Goal: Information Seeking & Learning: Compare options

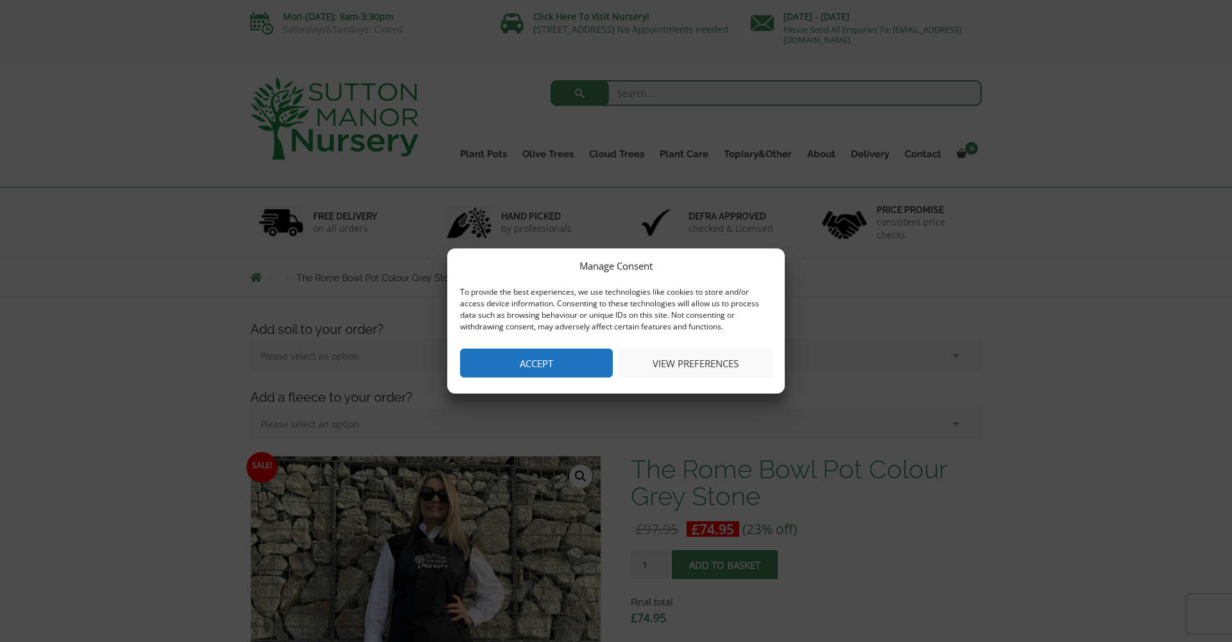
click at [514, 366] on button "Accept" at bounding box center [536, 362] width 153 height 29
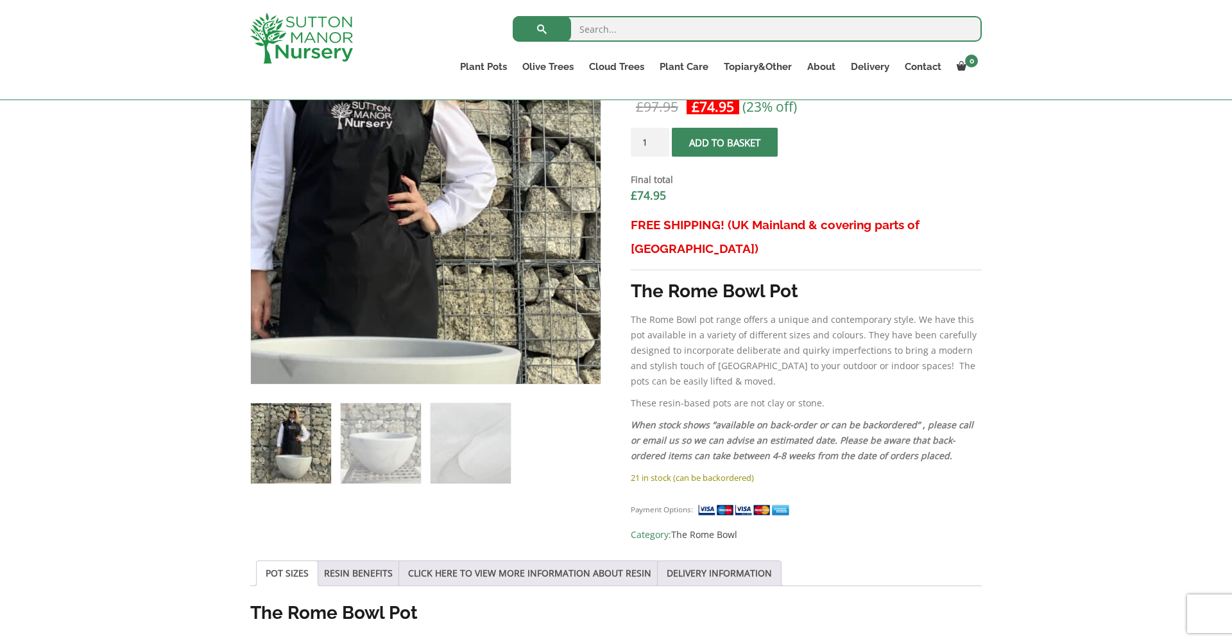
scroll to position [400, 0]
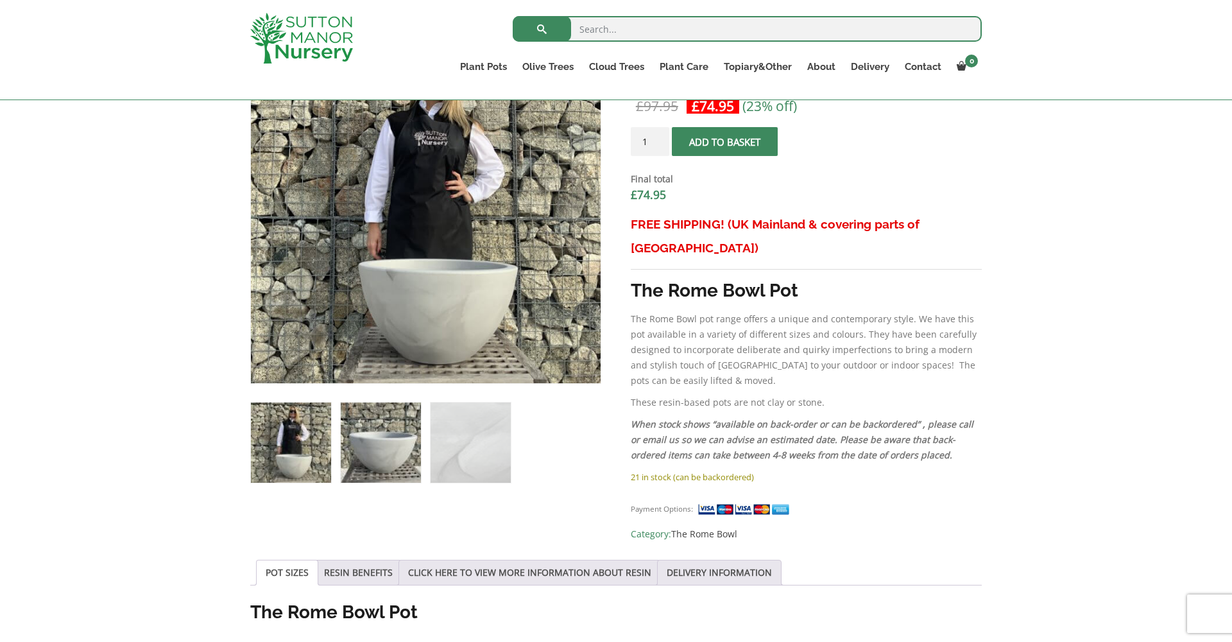
click at [375, 449] on img at bounding box center [381, 442] width 80 height 80
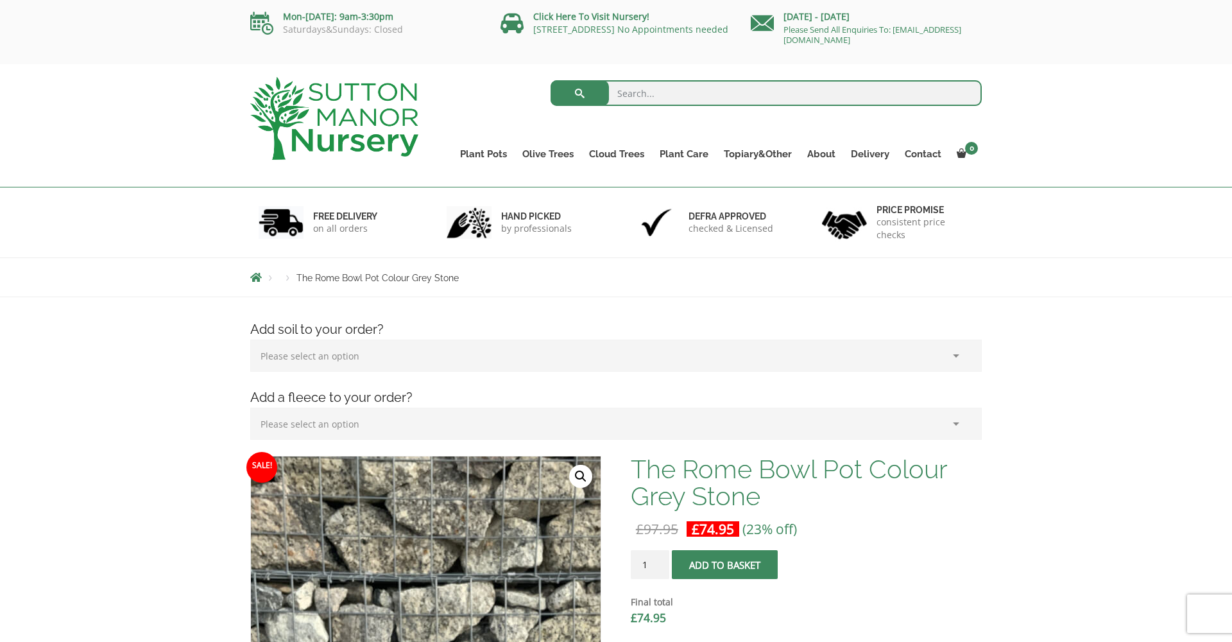
scroll to position [0, 0]
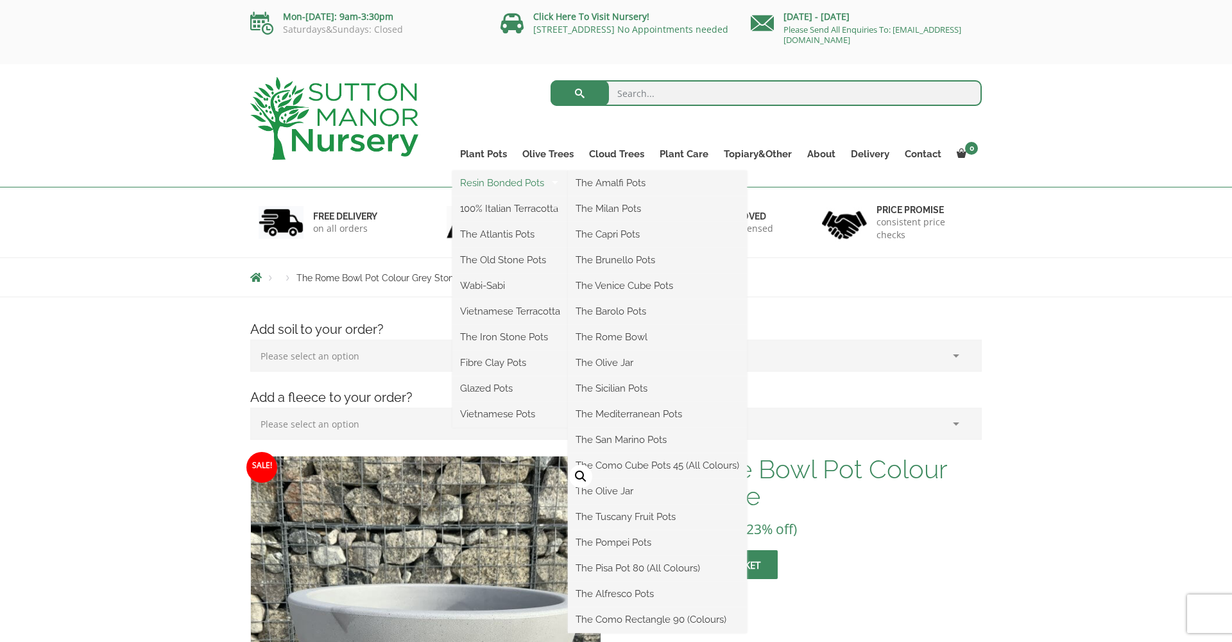
click at [484, 181] on link "Resin Bonded Pots" at bounding box center [509, 182] width 115 height 19
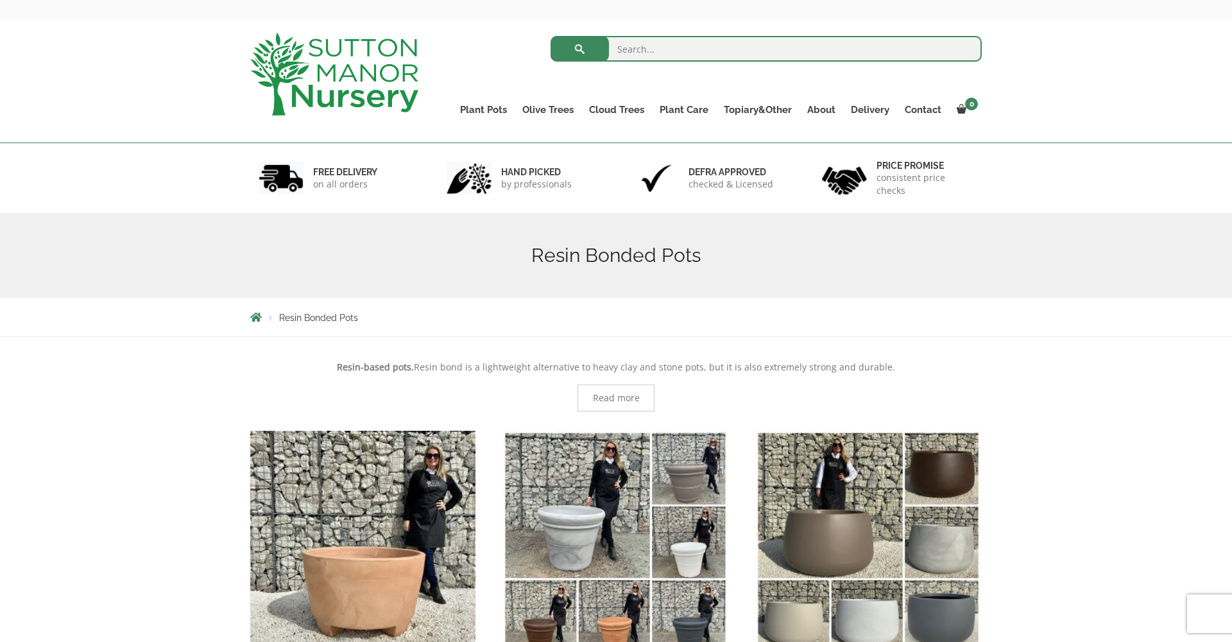
scroll to position [42, 0]
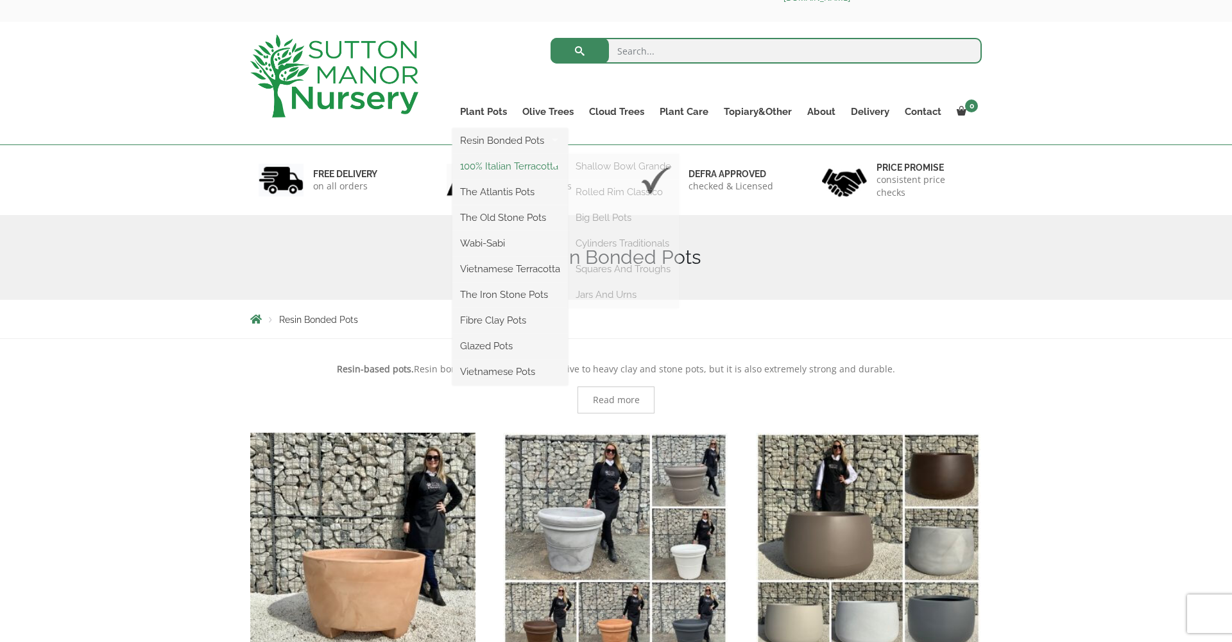
click at [488, 165] on link "100% Italian Terracotta" at bounding box center [509, 166] width 115 height 19
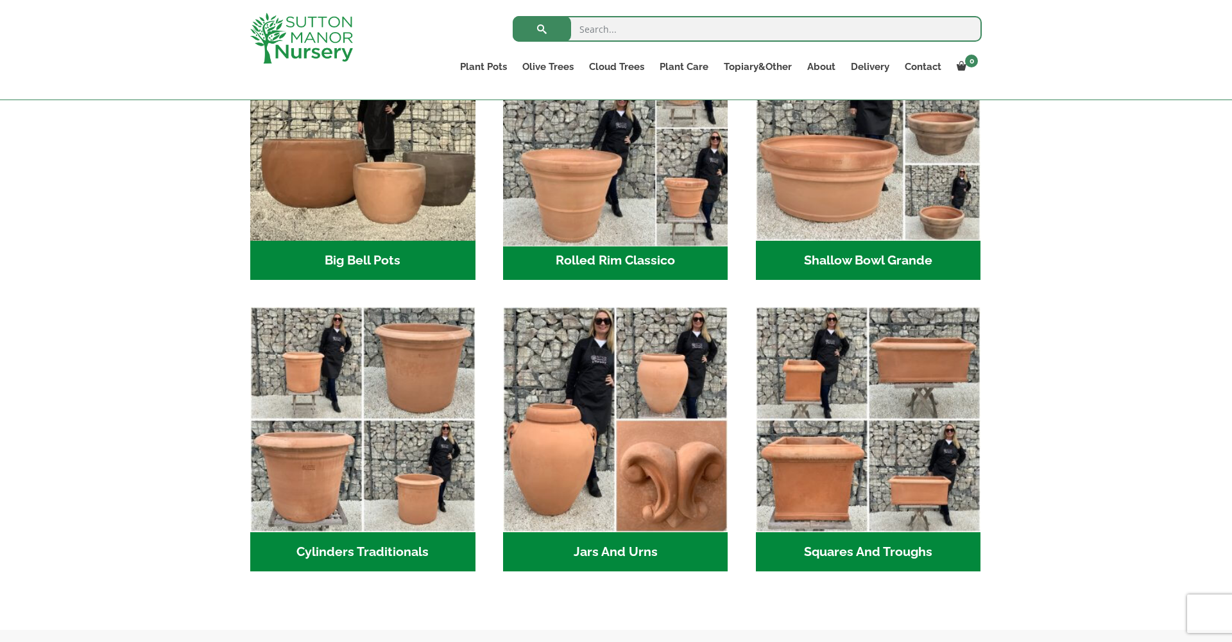
scroll to position [495, 0]
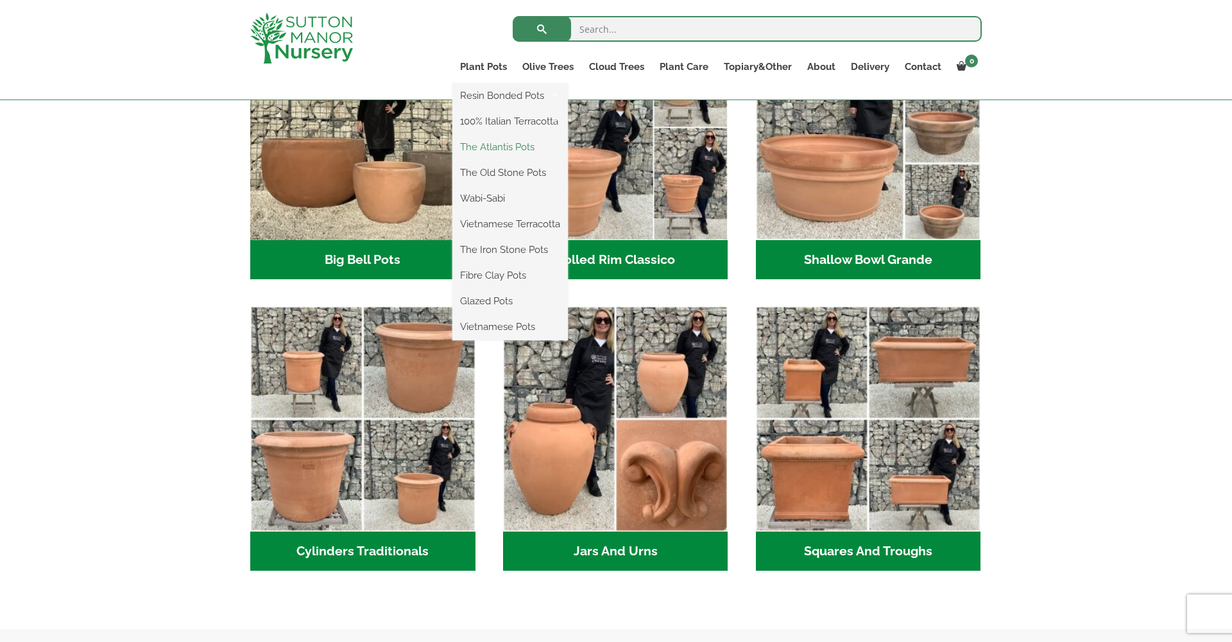
click at [500, 148] on link "The Atlantis Pots" at bounding box center [509, 146] width 115 height 19
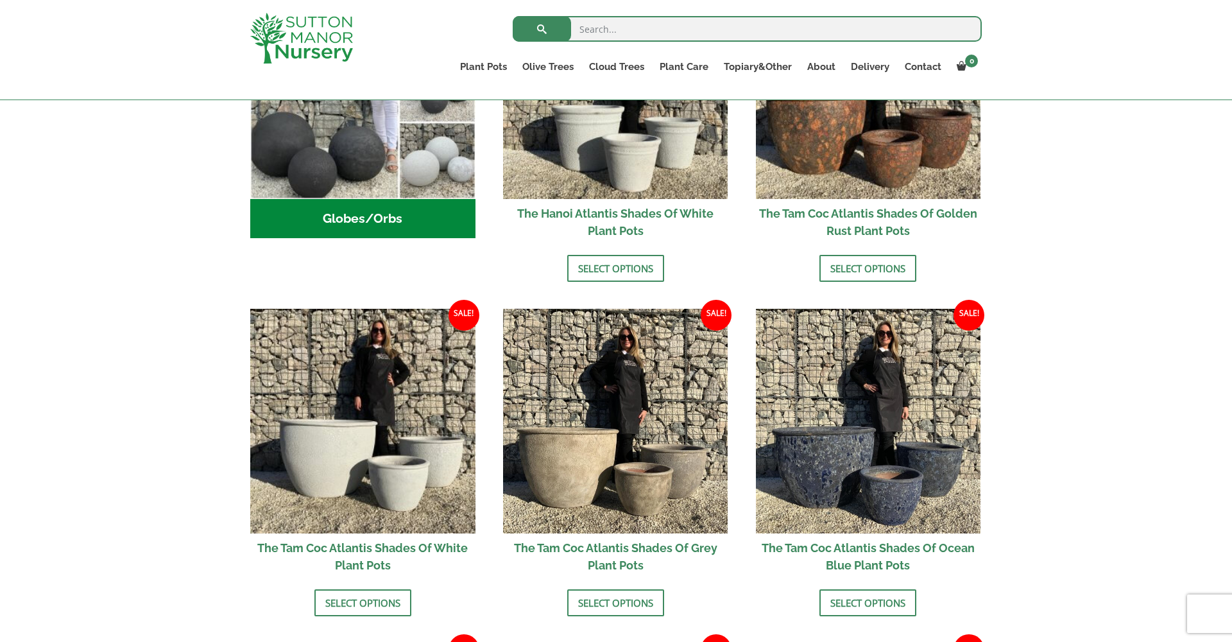
scroll to position [559, 0]
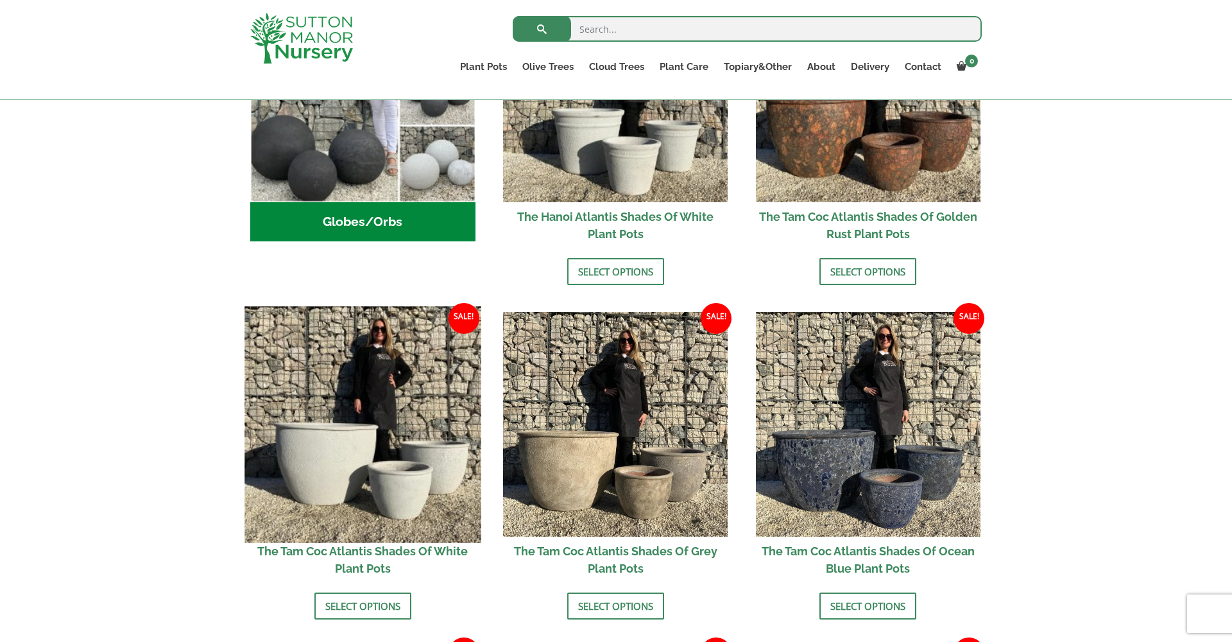
click at [389, 450] on img at bounding box center [362, 424] width 236 height 236
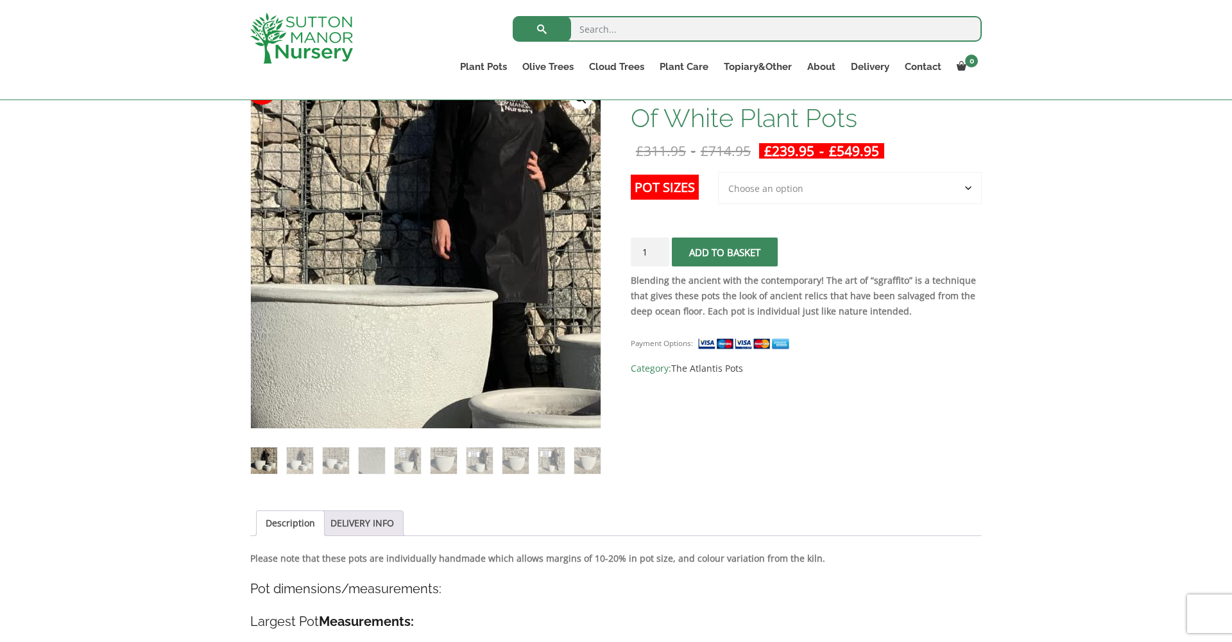
scroll to position [219, 0]
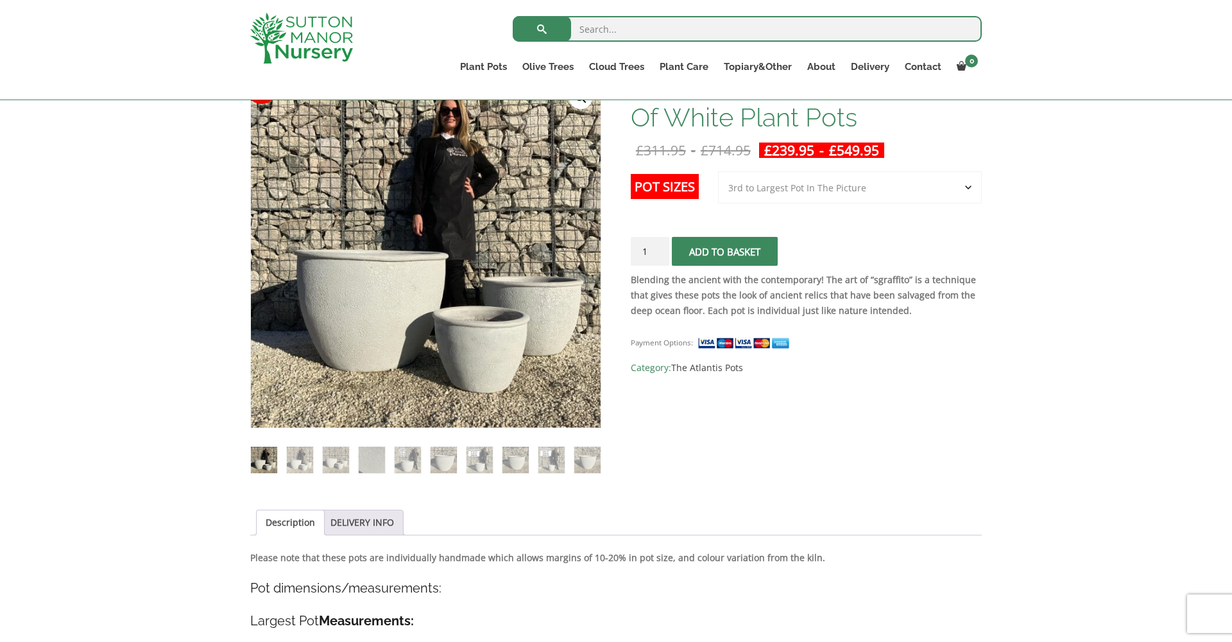
select select "3rd to Largest Pot In The Picture"
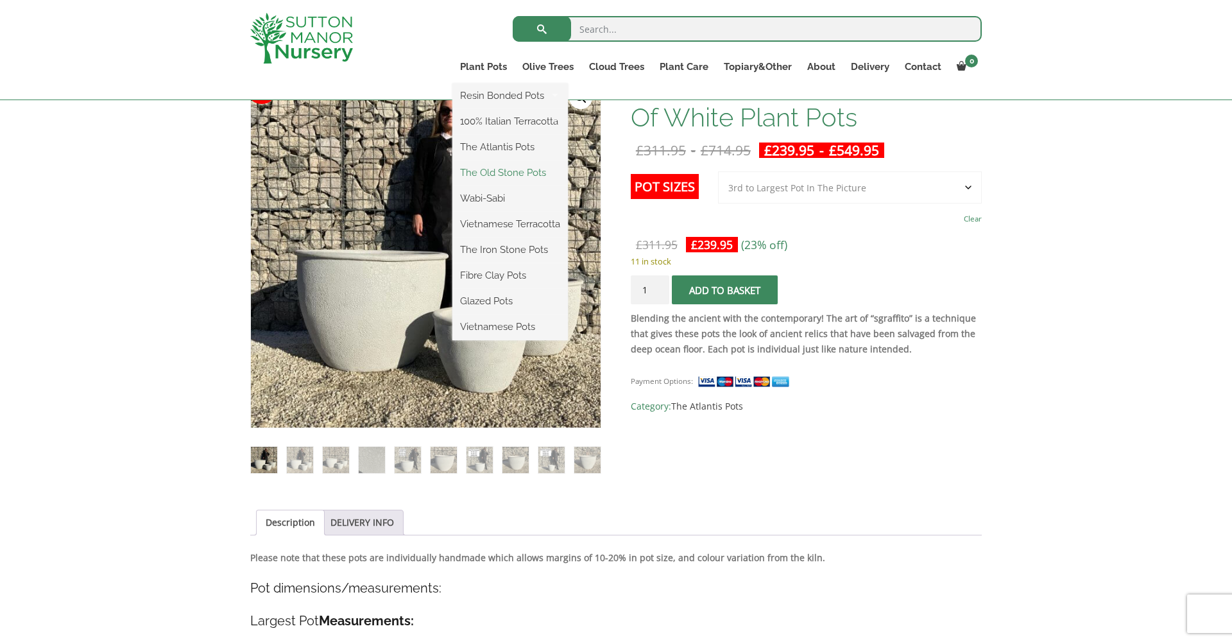
click at [495, 170] on link "The Old Stone Pots" at bounding box center [509, 172] width 115 height 19
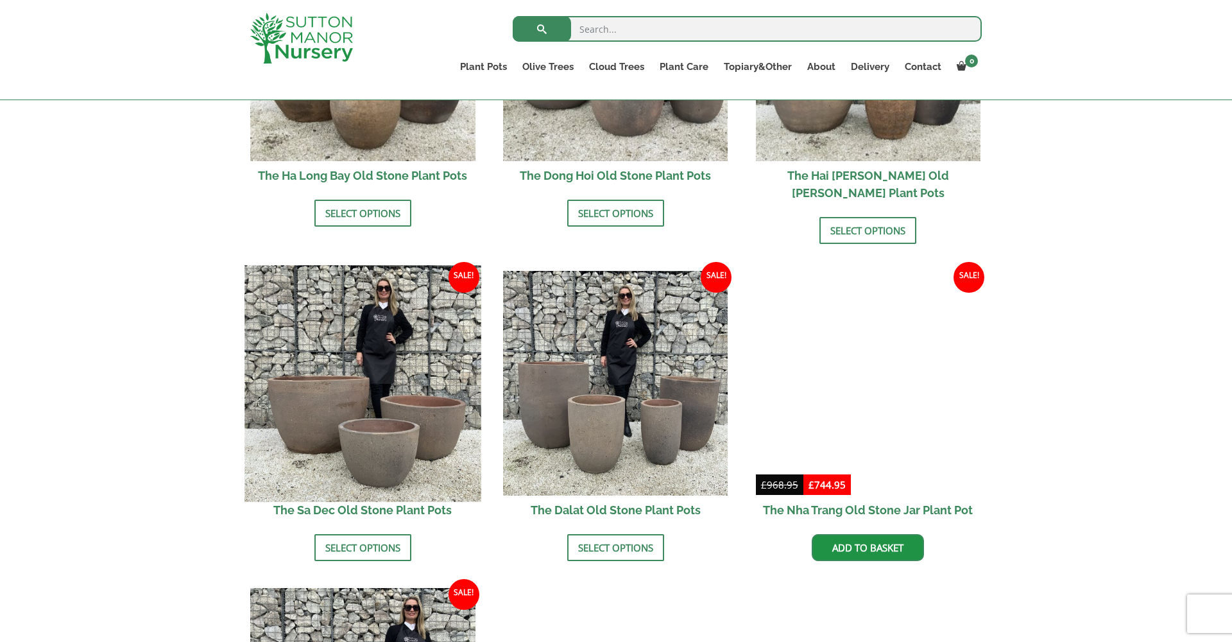
scroll to position [623, 0]
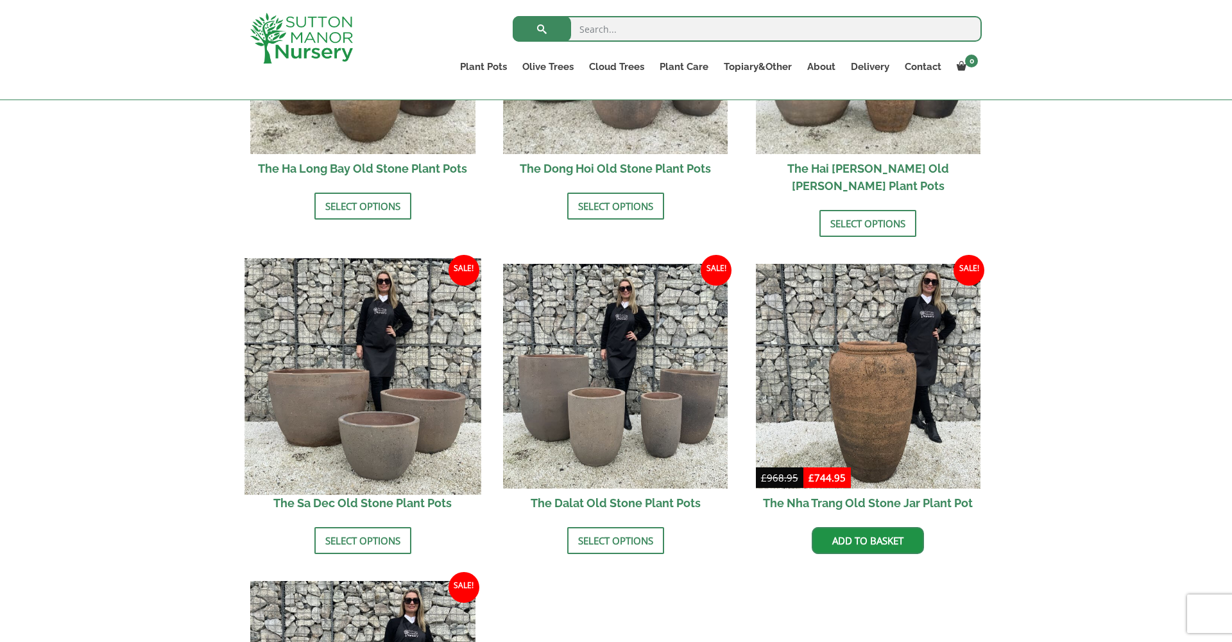
click at [404, 394] on img at bounding box center [362, 376] width 236 height 236
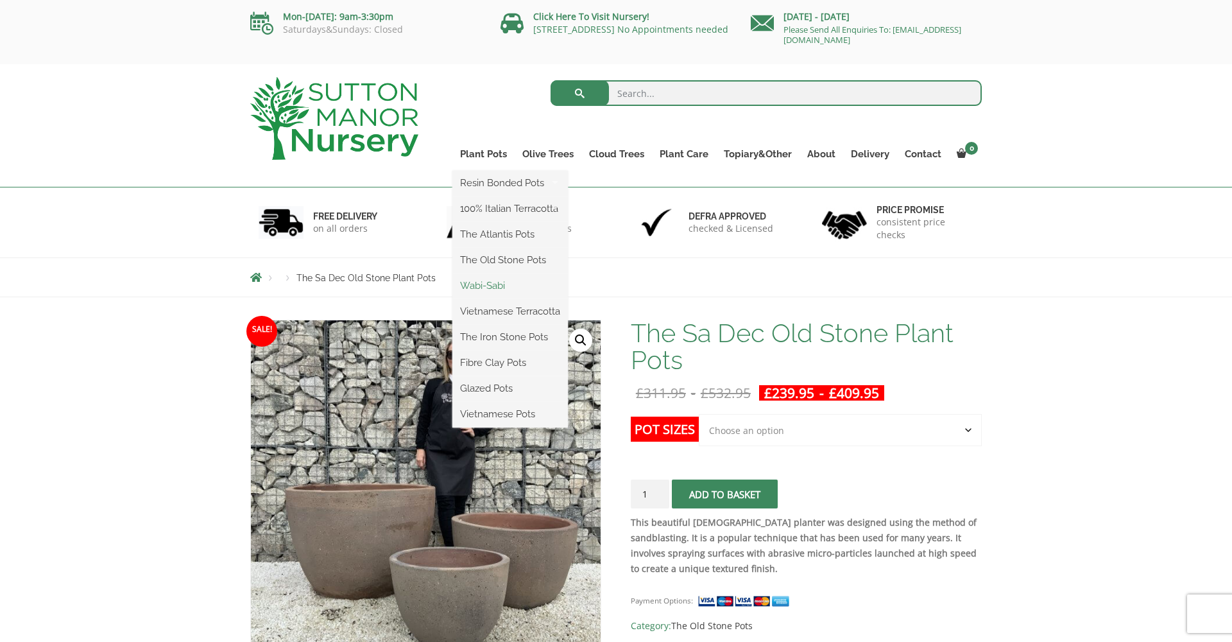
click at [479, 284] on link "Wabi-Sabi" at bounding box center [509, 285] width 115 height 19
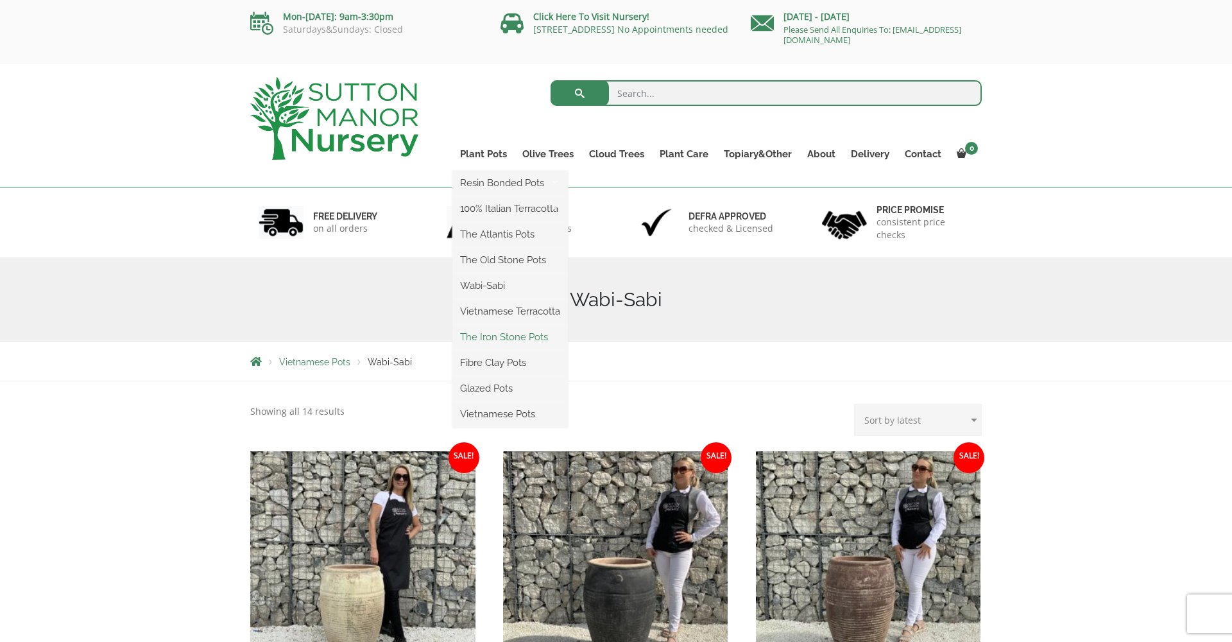
click at [486, 334] on link "The Iron Stone Pots" at bounding box center [509, 336] width 115 height 19
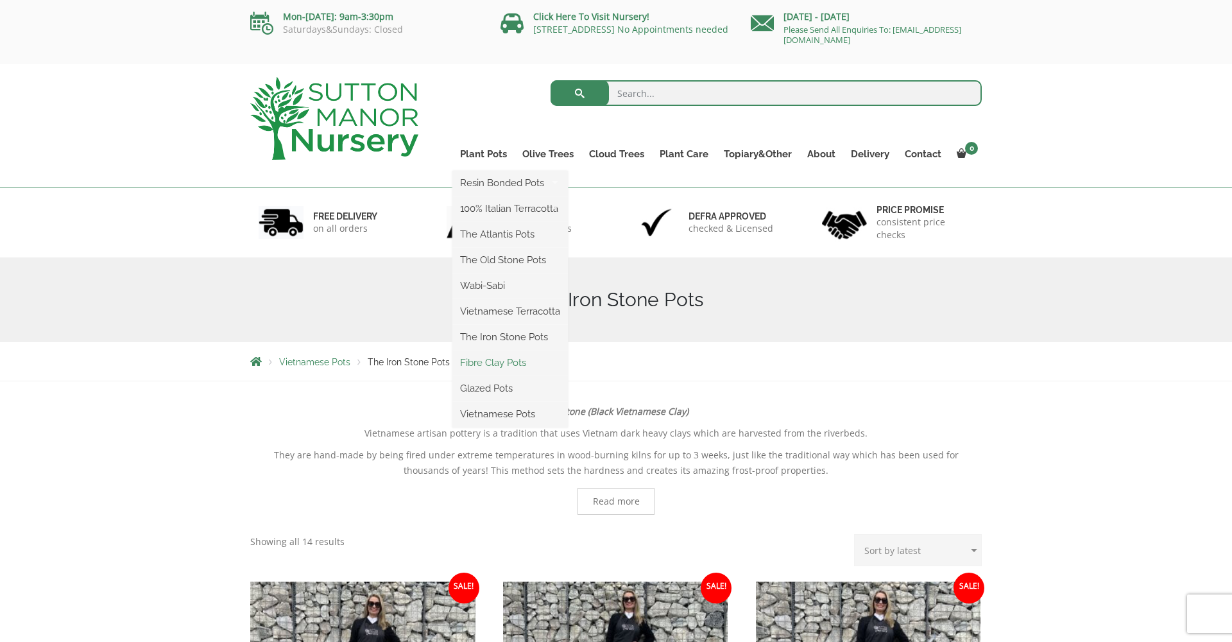
click at [498, 362] on link "Fibre Clay Pots" at bounding box center [509, 362] width 115 height 19
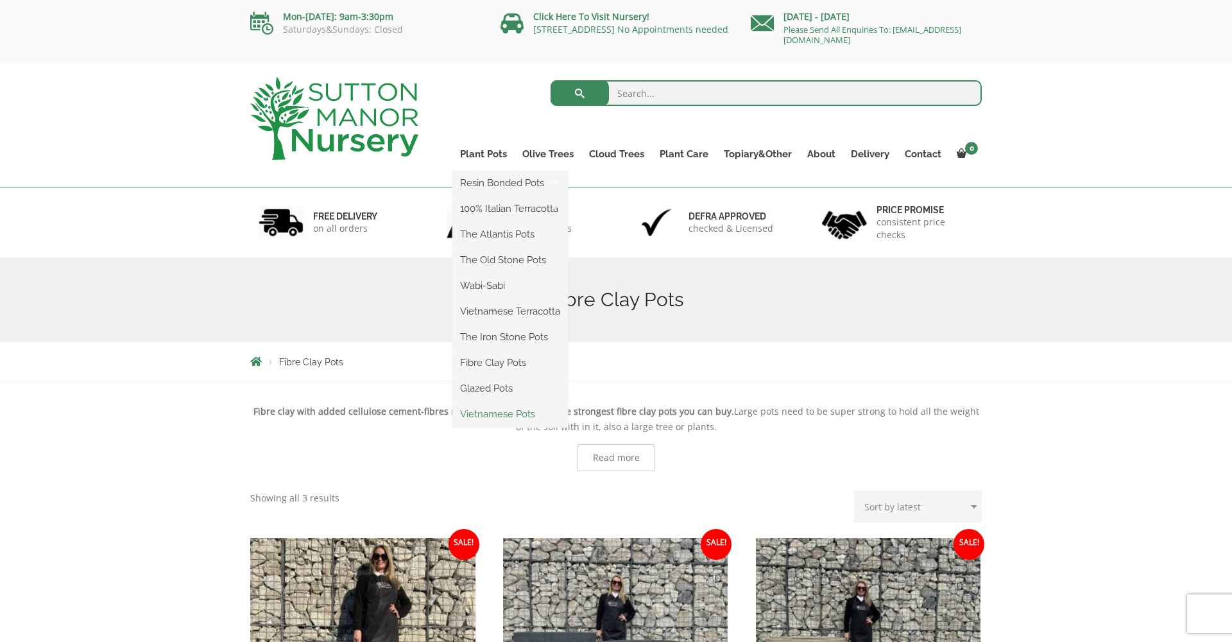
click at [482, 413] on link "Vietnamese Pots" at bounding box center [509, 413] width 115 height 19
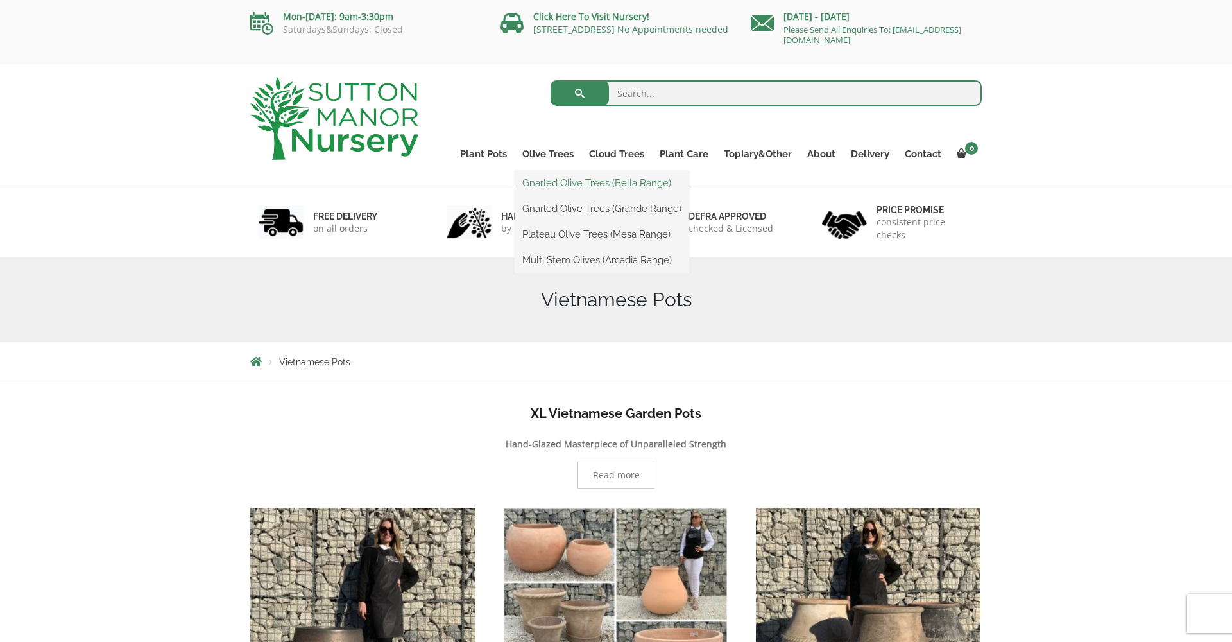
click at [552, 185] on link "Gnarled Olive Trees (Bella Range)" at bounding box center [602, 182] width 175 height 19
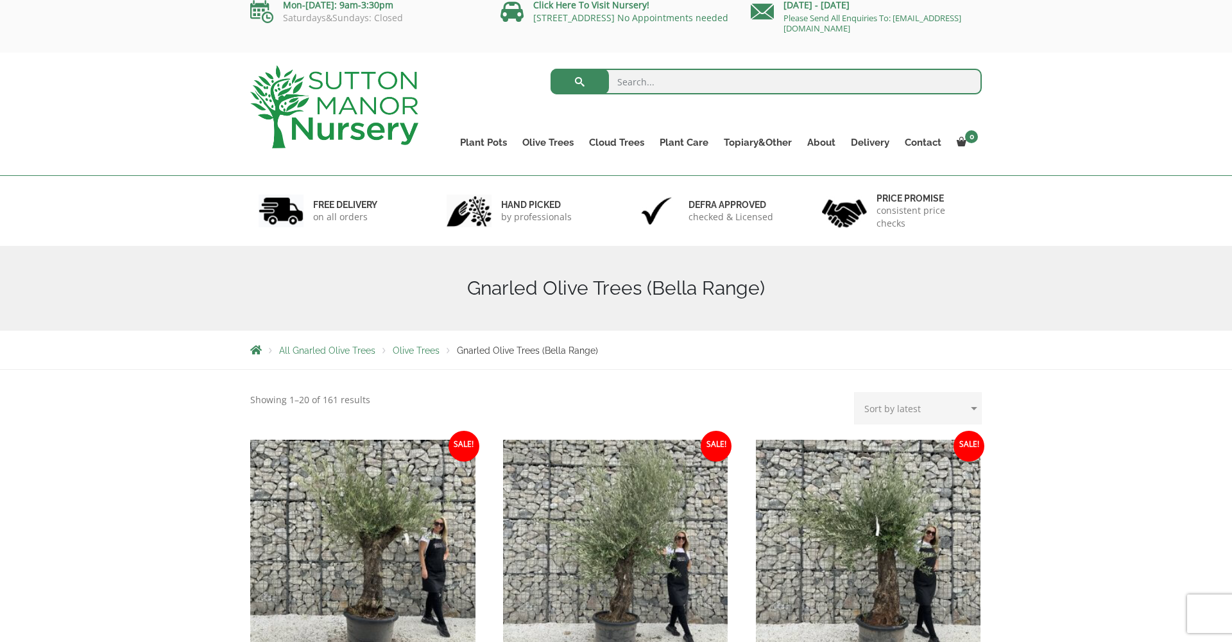
scroll to position [4, 0]
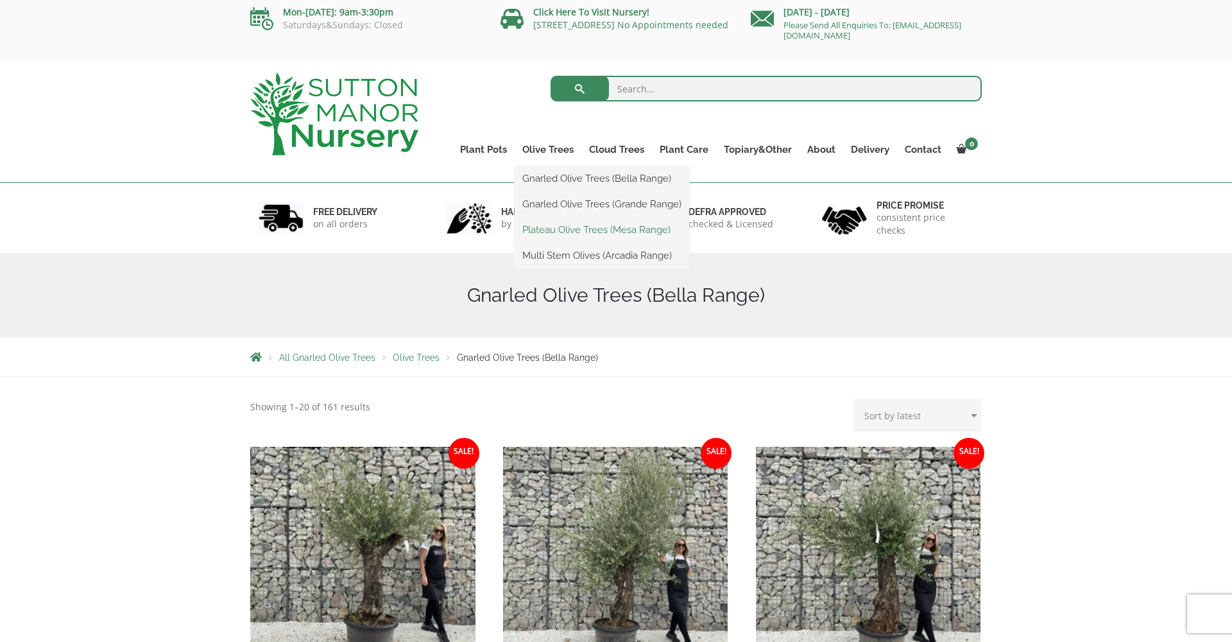
click at [551, 230] on link "Plateau Olive Trees (Mesa Range)" at bounding box center [602, 229] width 175 height 19
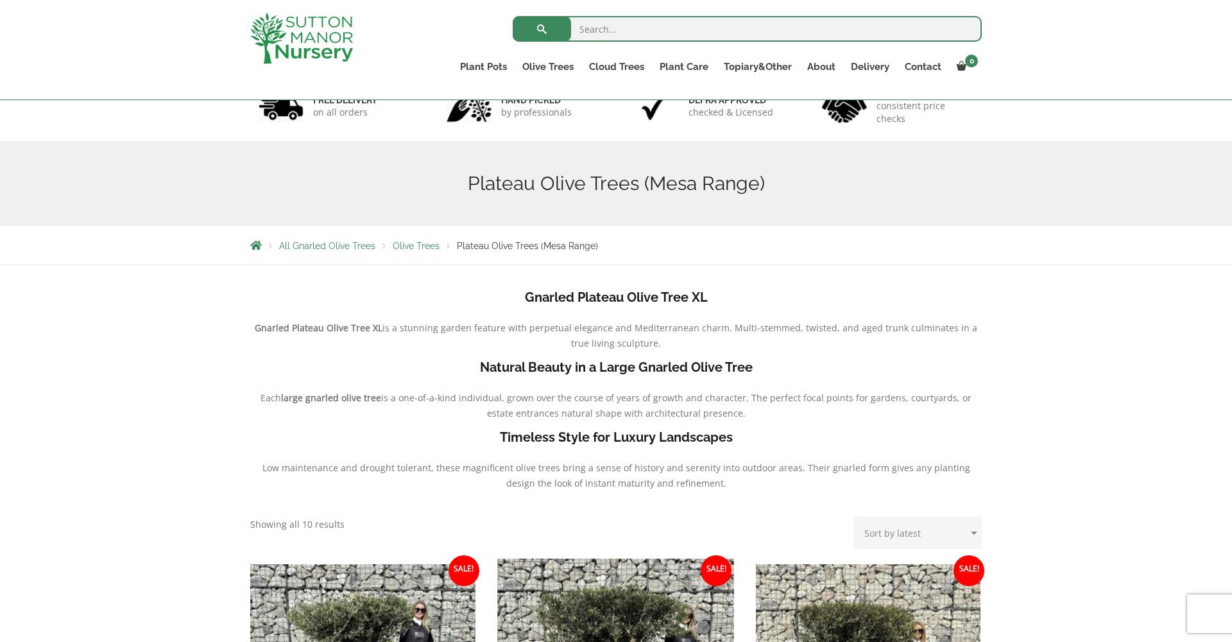
scroll to position [48, 0]
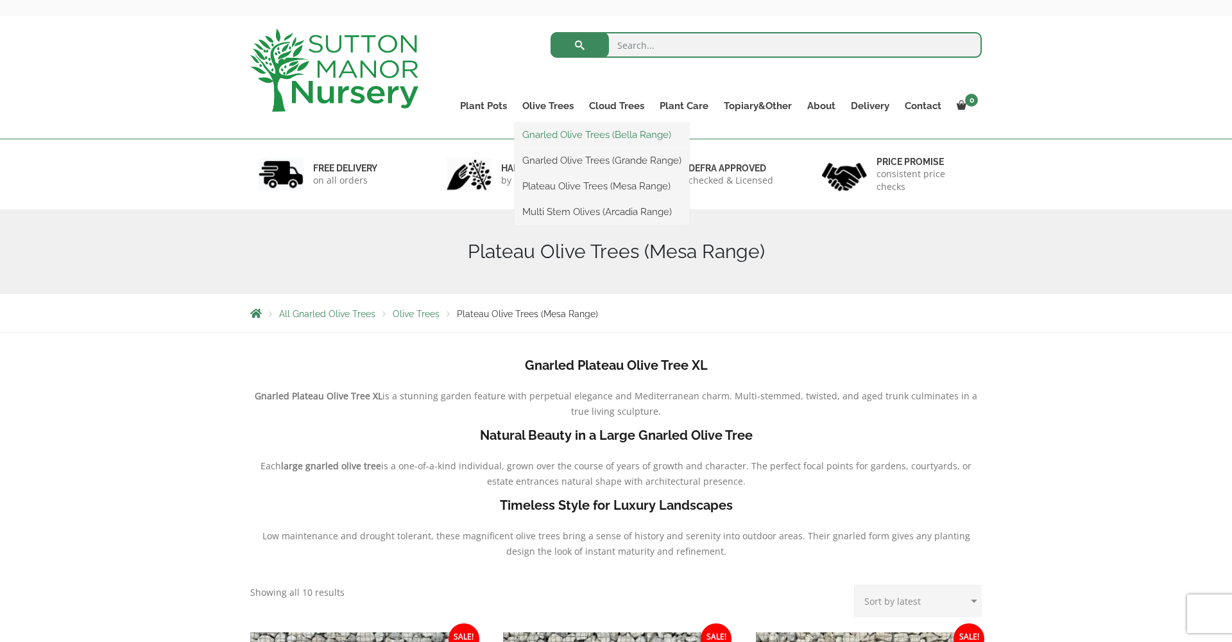
click at [552, 134] on link "Gnarled Olive Trees (Bella Range)" at bounding box center [602, 134] width 175 height 19
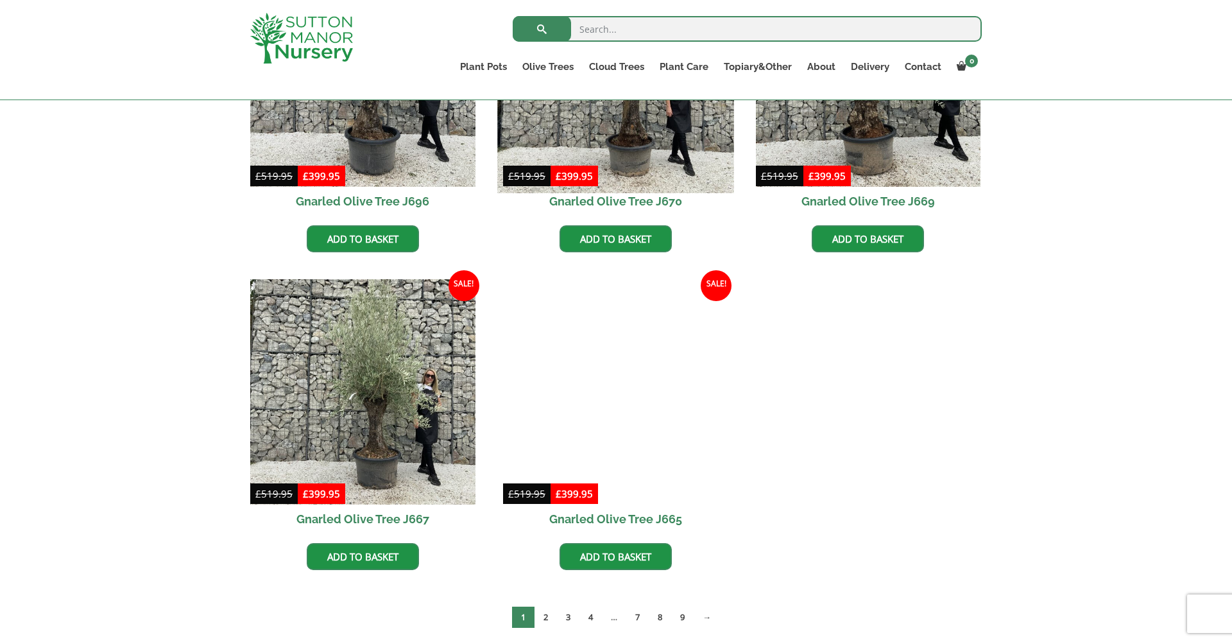
scroll to position [784, 0]
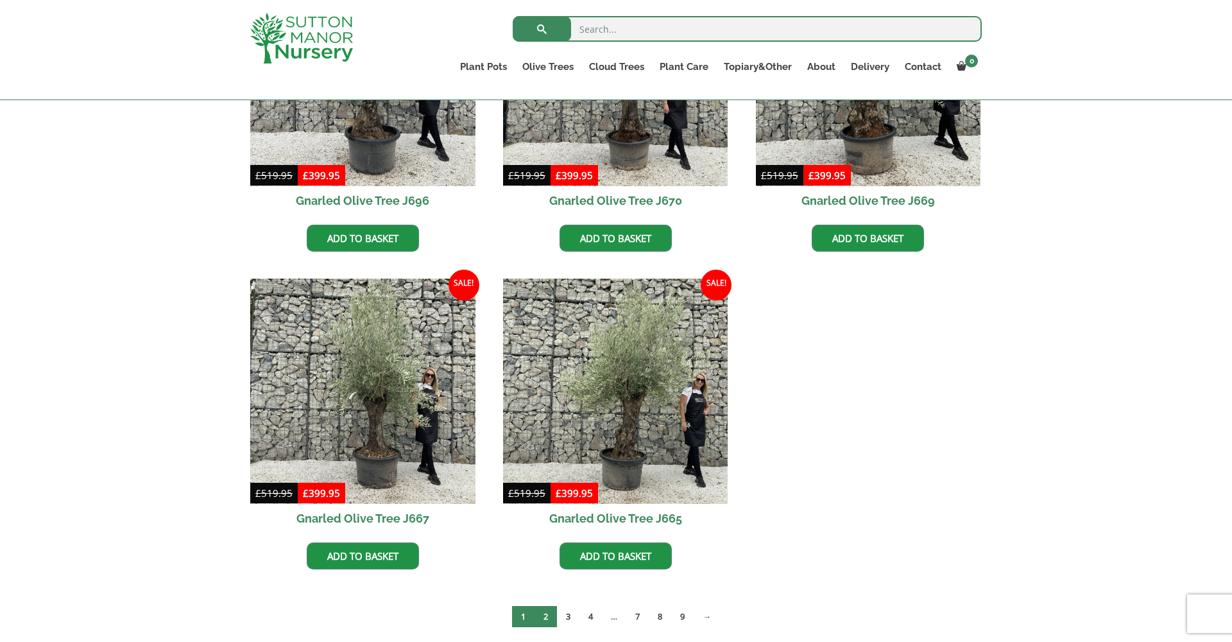
click at [545, 618] on link "2" at bounding box center [545, 616] width 22 height 21
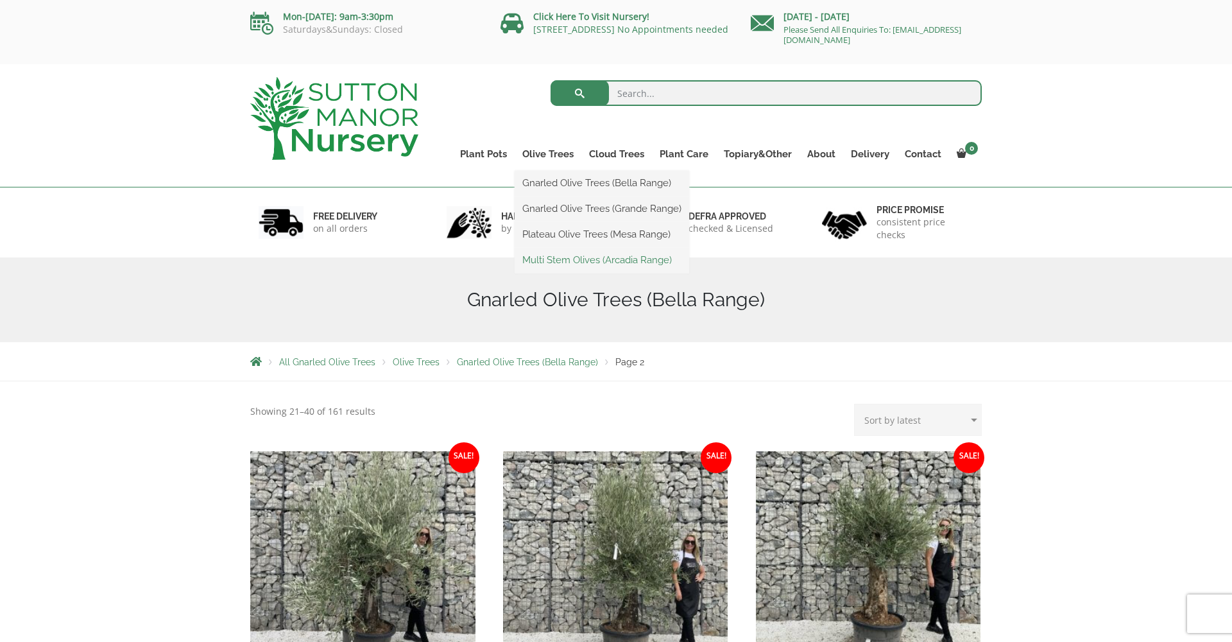
click at [549, 259] on link "Multi Stem Olives (Arcadia Range)" at bounding box center [602, 259] width 175 height 19
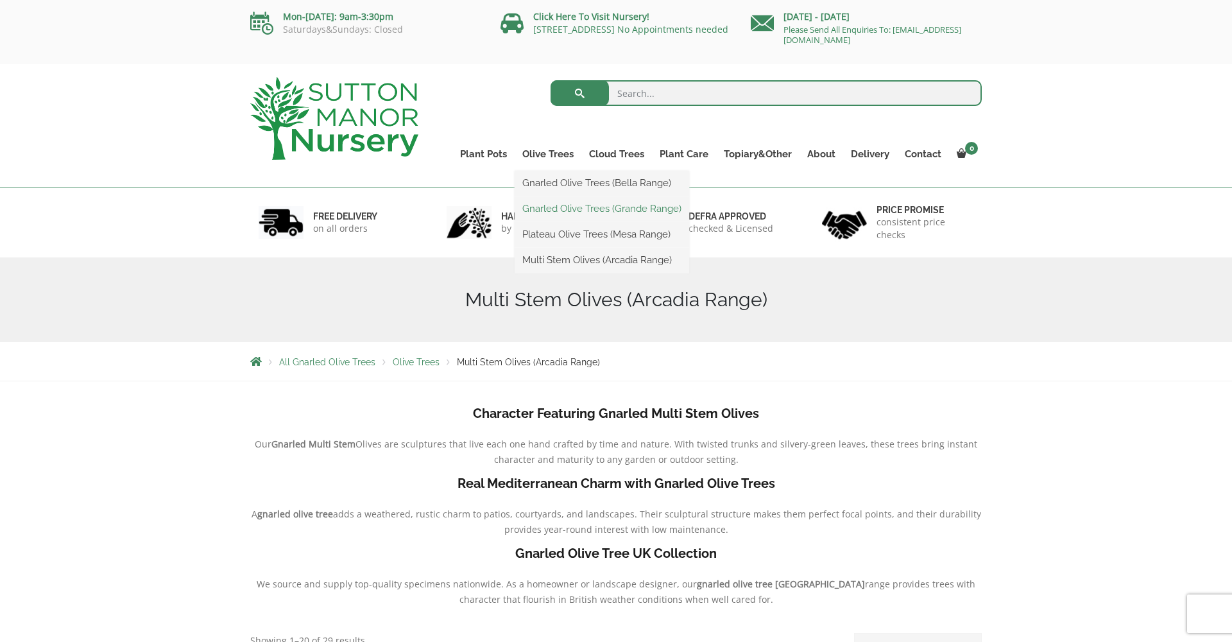
click at [559, 207] on link "Gnarled Olive Trees (Grande Range)" at bounding box center [602, 208] width 175 height 19
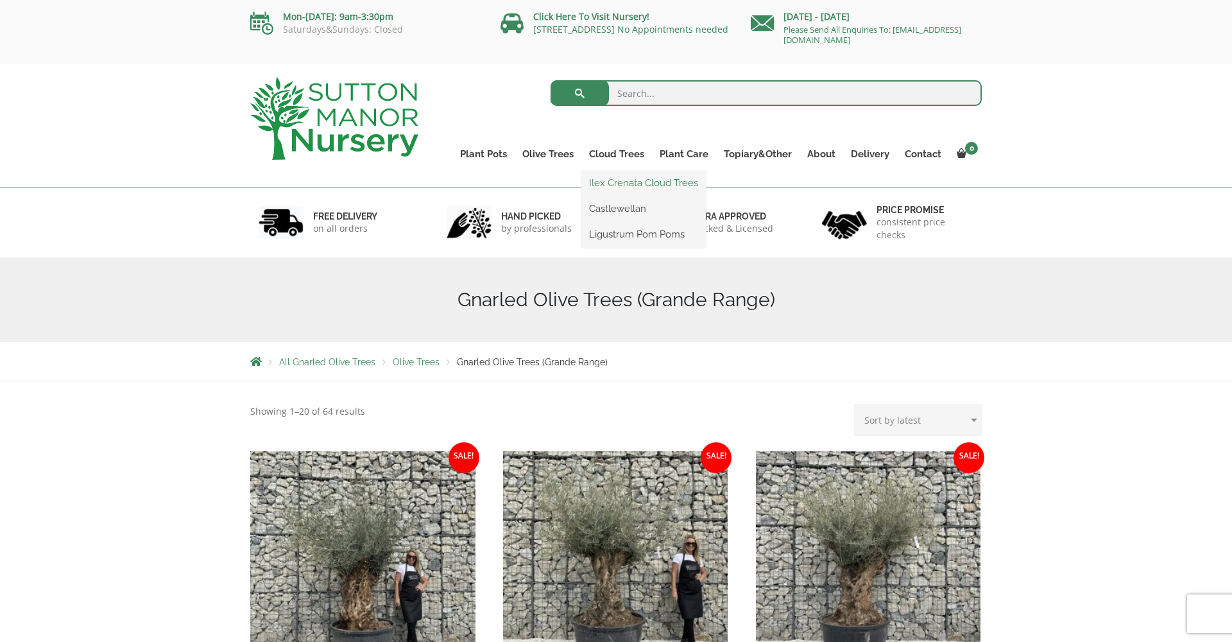
click at [615, 181] on link "Ilex Crenata Cloud Trees" at bounding box center [643, 182] width 124 height 19
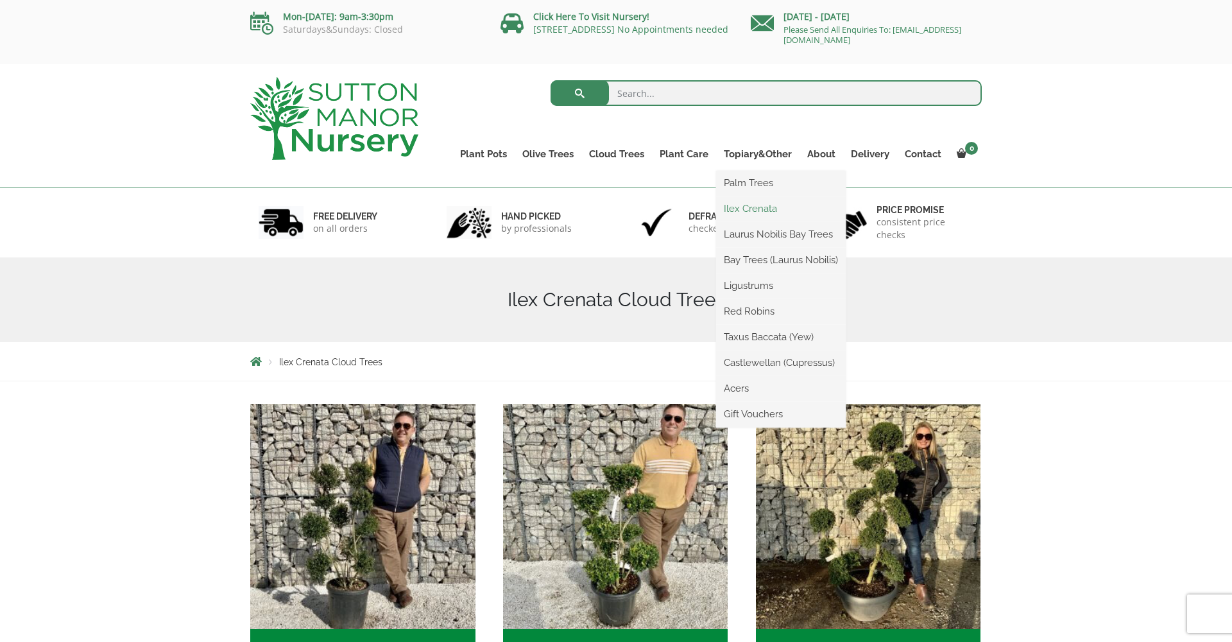
click at [745, 211] on link "Ilex Crenata" at bounding box center [781, 208] width 130 height 19
click at [757, 207] on link "Ilex Crenata" at bounding box center [781, 208] width 130 height 19
click at [754, 286] on link "Ligustrums" at bounding box center [781, 285] width 130 height 19
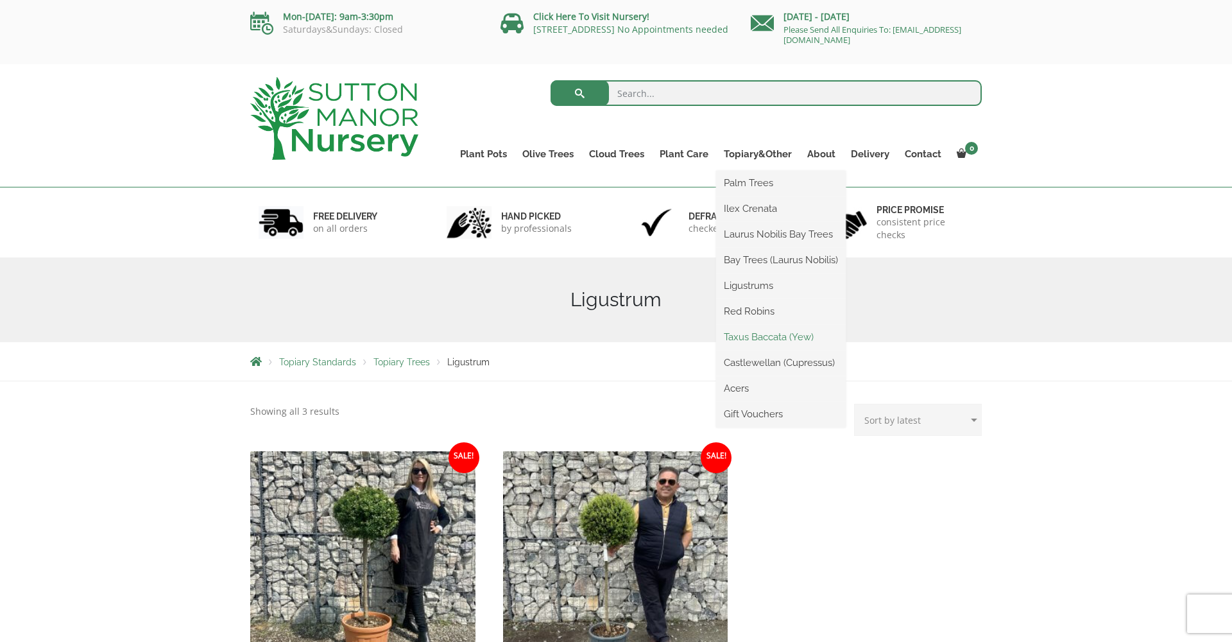
click at [763, 336] on link "Taxus Baccata (Yew)" at bounding box center [781, 336] width 130 height 19
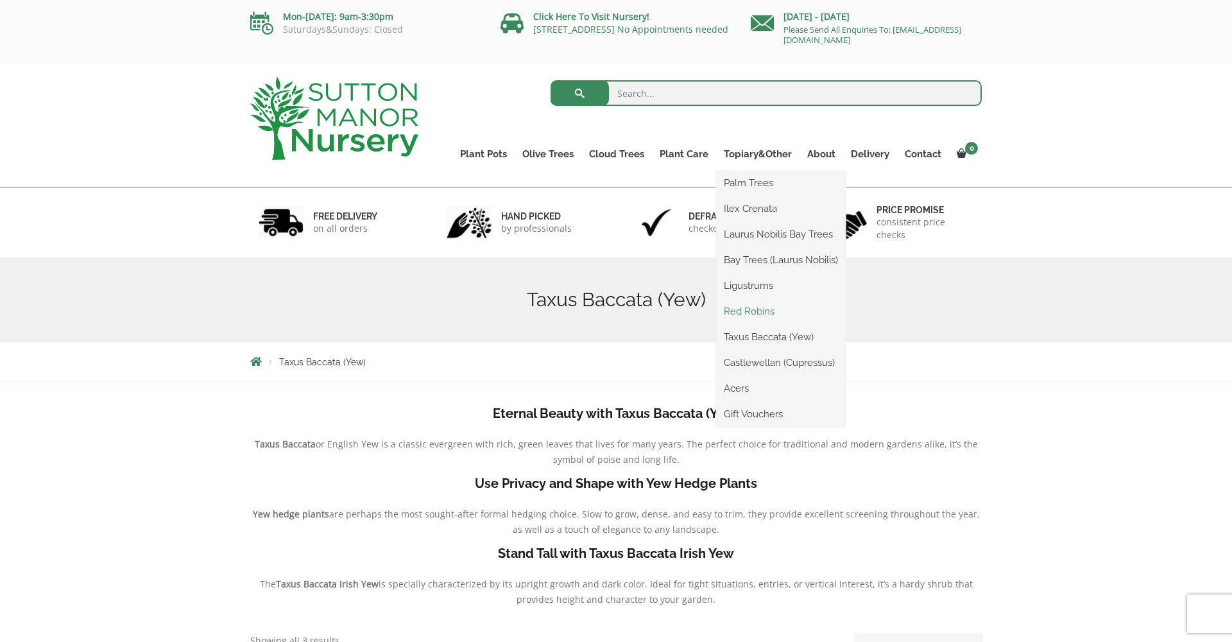
click at [751, 307] on link "Red Robins" at bounding box center [781, 311] width 130 height 19
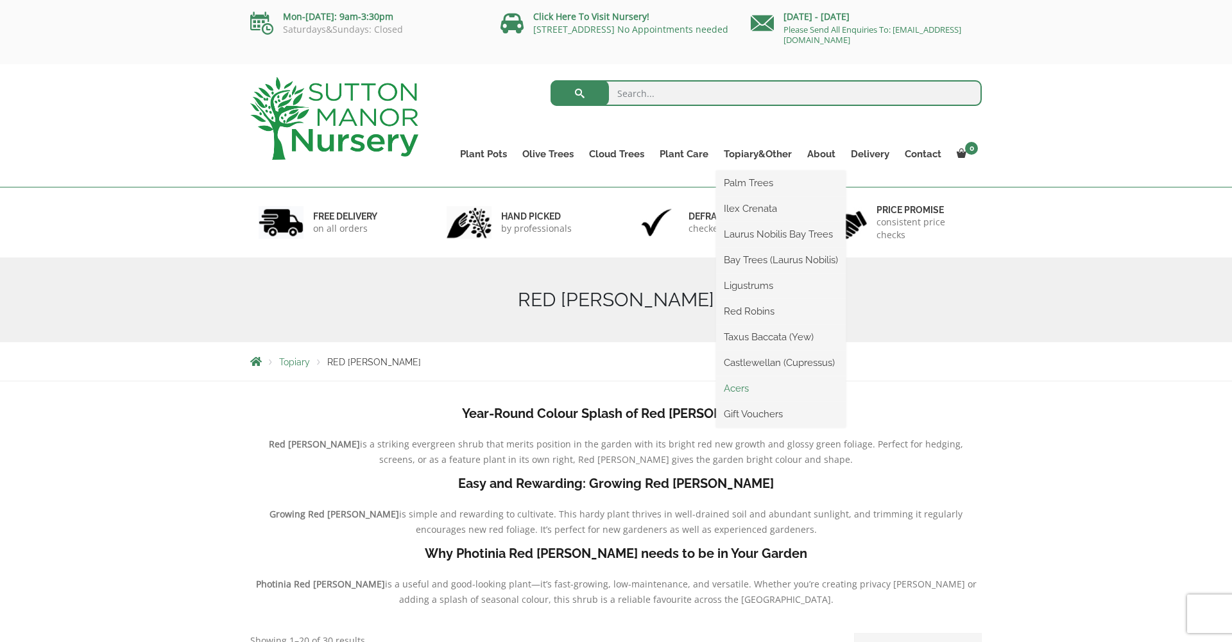
click at [743, 386] on link "Acers" at bounding box center [781, 388] width 130 height 19
